Goal: Find specific fact: Find specific page/section

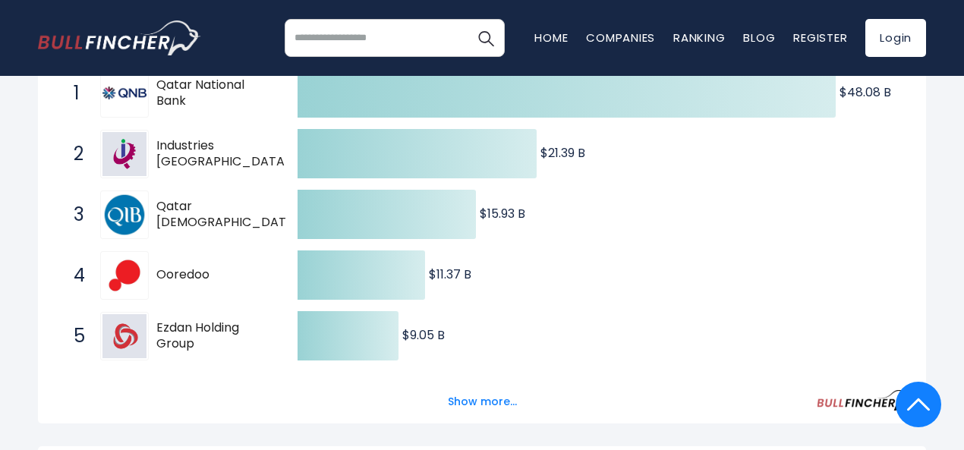
scroll to position [380, 0]
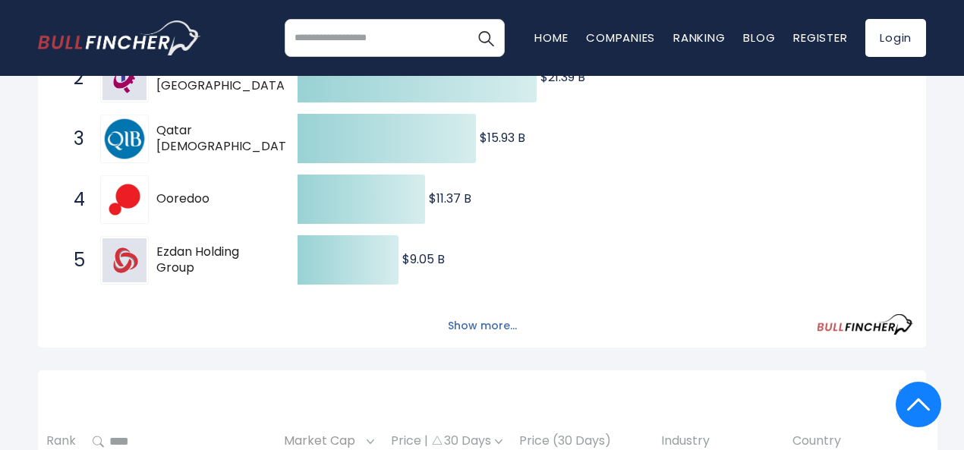
click at [468, 332] on button "Show more..." at bounding box center [482, 326] width 87 height 25
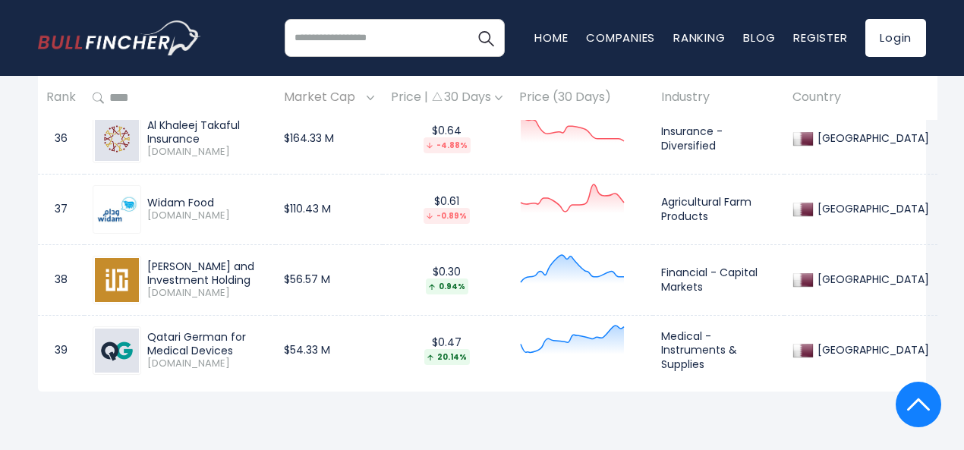
scroll to position [3569, 0]
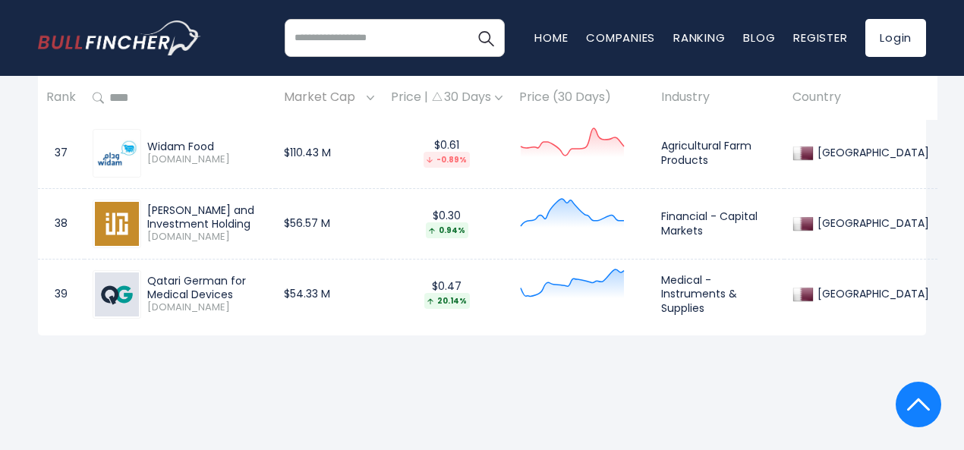
click at [153, 284] on div "Qatari German for Medical Devices" at bounding box center [207, 287] width 120 height 27
drag, startPoint x: 149, startPoint y: 275, endPoint x: 203, endPoint y: 290, distance: 56.7
click at [203, 290] on div "Qatari German for Medical Devices" at bounding box center [207, 287] width 120 height 27
copy div "Qatari German for Medical Devices"
drag, startPoint x: 231, startPoint y: 140, endPoint x: 150, endPoint y: 140, distance: 81.2
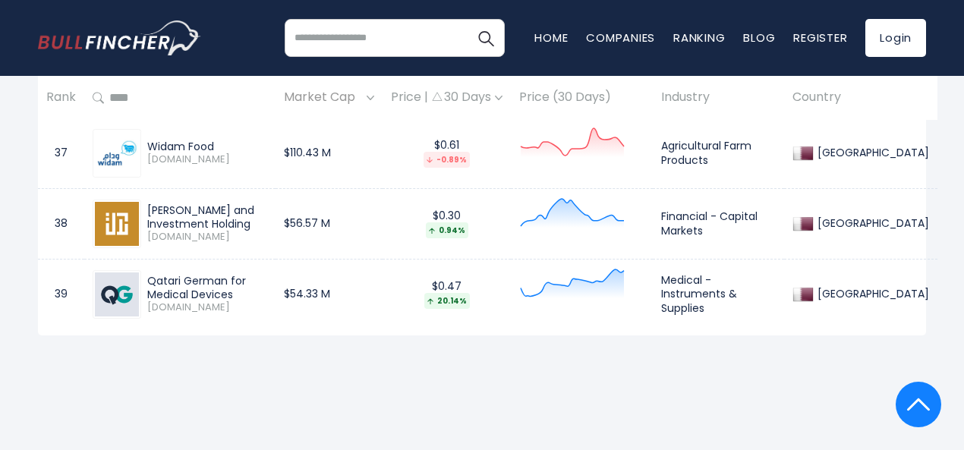
click at [150, 140] on div "Widam Food" at bounding box center [207, 147] width 120 height 14
copy div "Widam Food"
click at [227, 140] on div "Widam Food" at bounding box center [207, 147] width 120 height 14
drag, startPoint x: 226, startPoint y: 143, endPoint x: 142, endPoint y: 143, distance: 84.3
click at [142, 143] on div "Widam Food [DOMAIN_NAME]" at bounding box center [204, 153] width 126 height 27
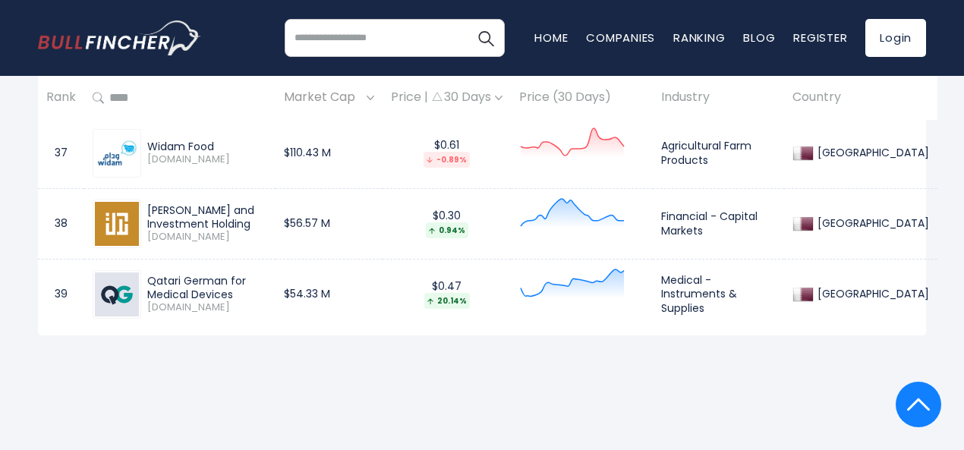
copy div "Widam Food"
